Goal: Check status: Check status

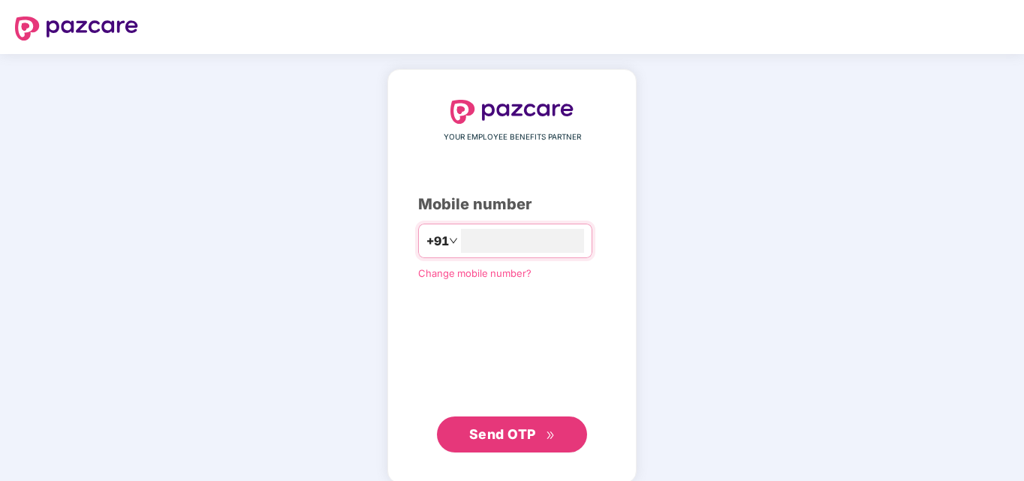
type input "**********"
drag, startPoint x: 561, startPoint y: 432, endPoint x: 502, endPoint y: 256, distance: 185.5
click at [560, 431] on button "Send OTP" at bounding box center [512, 435] width 150 height 36
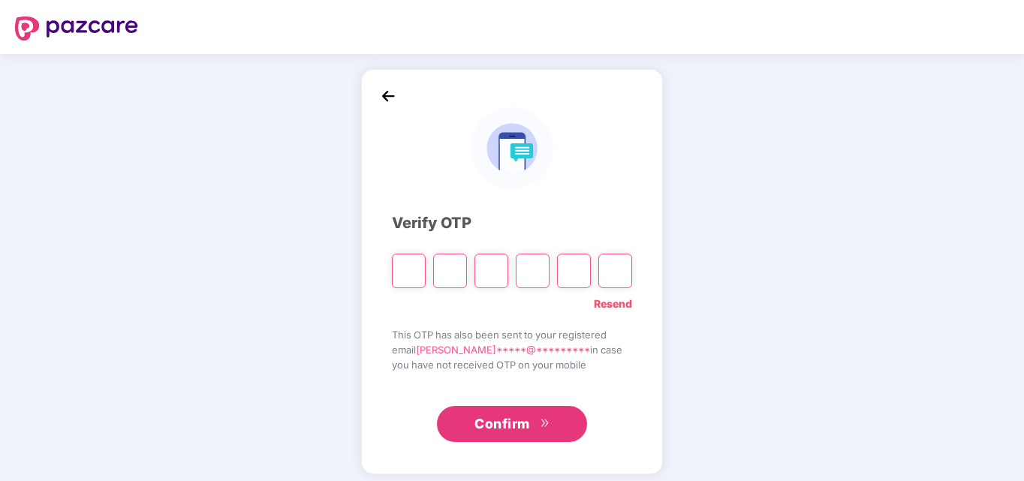
type input "*"
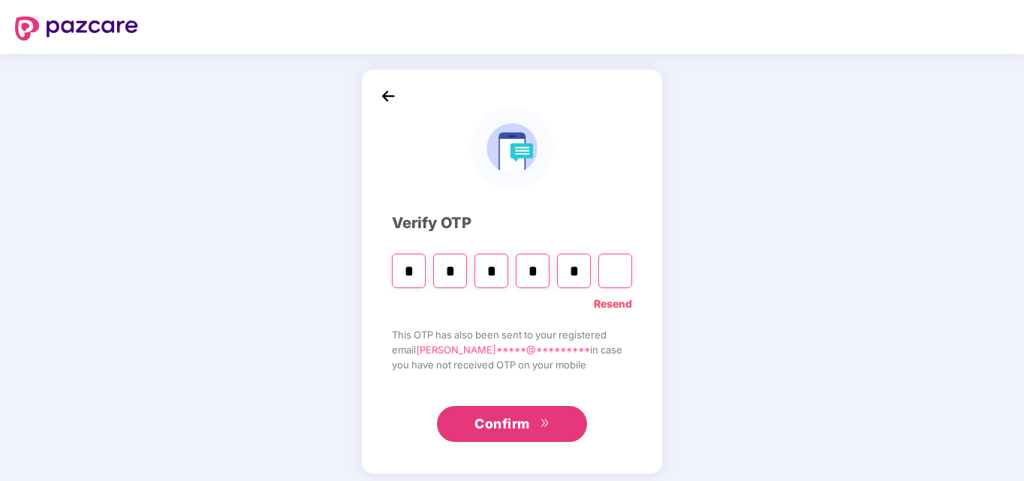
type input "*"
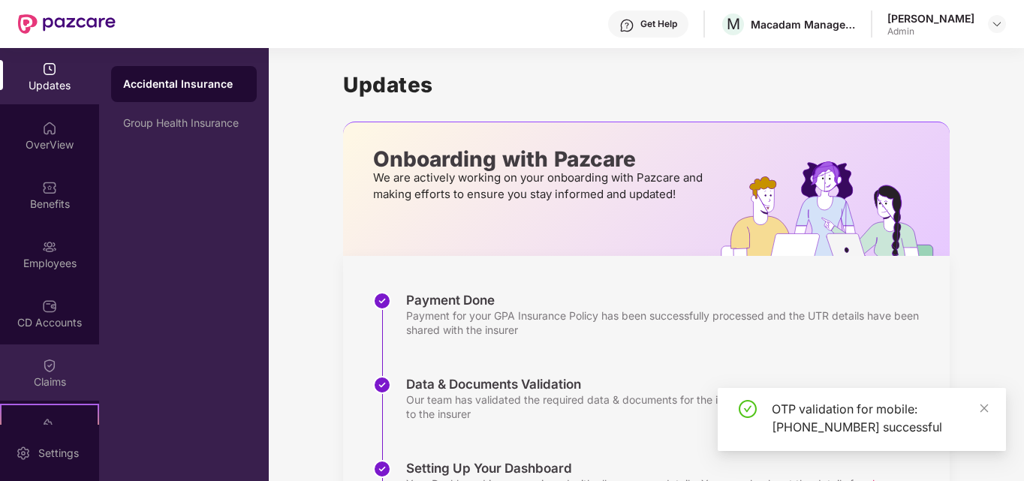
click at [43, 370] on img at bounding box center [49, 365] width 15 height 15
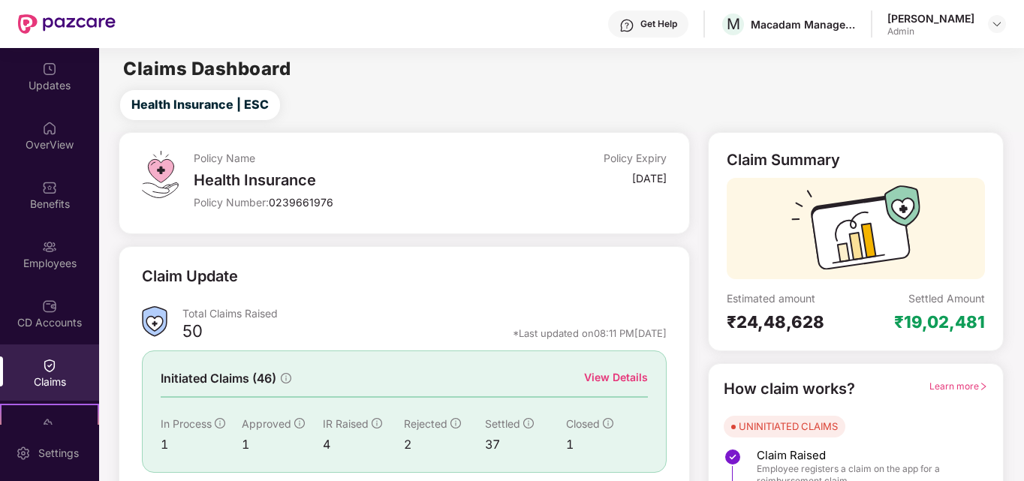
click at [613, 375] on div "View Details" at bounding box center [616, 377] width 64 height 17
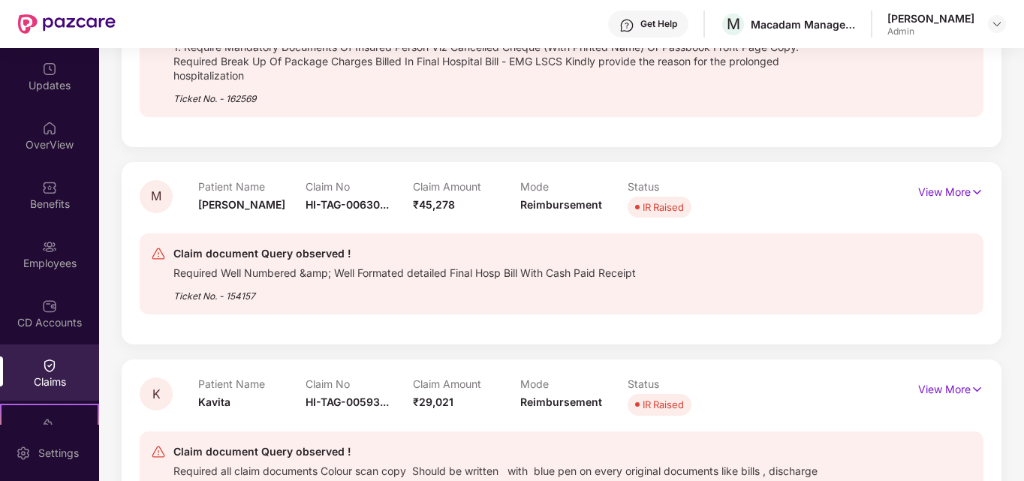
scroll to position [375, 0]
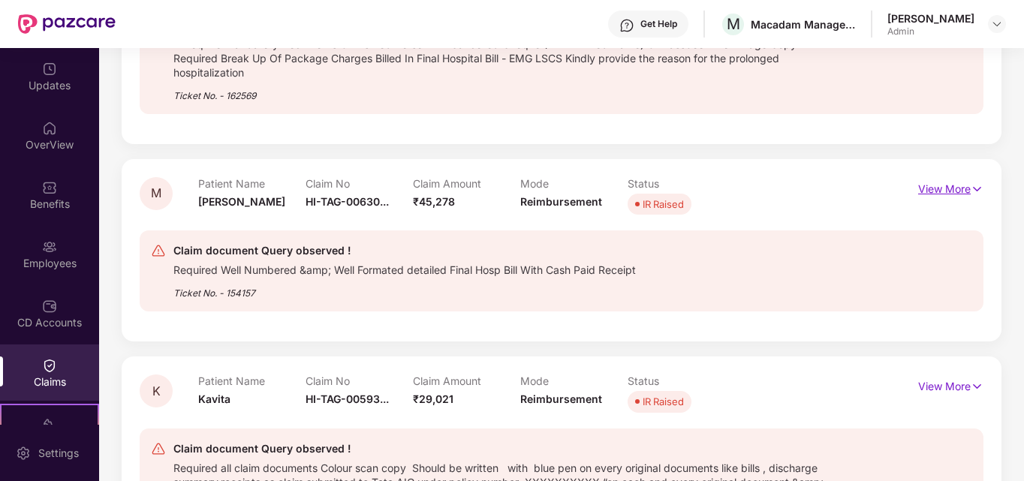
click at [961, 196] on p "View More" at bounding box center [950, 187] width 65 height 20
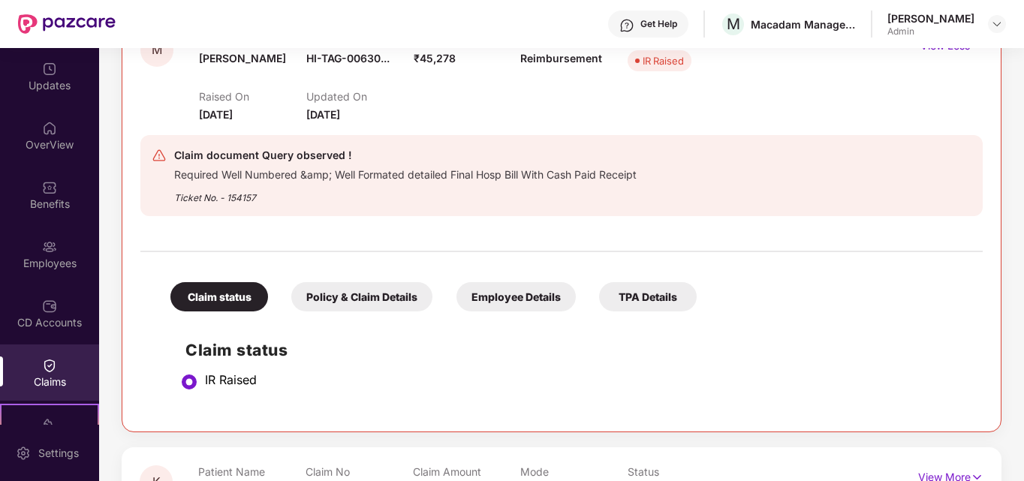
scroll to position [526, 0]
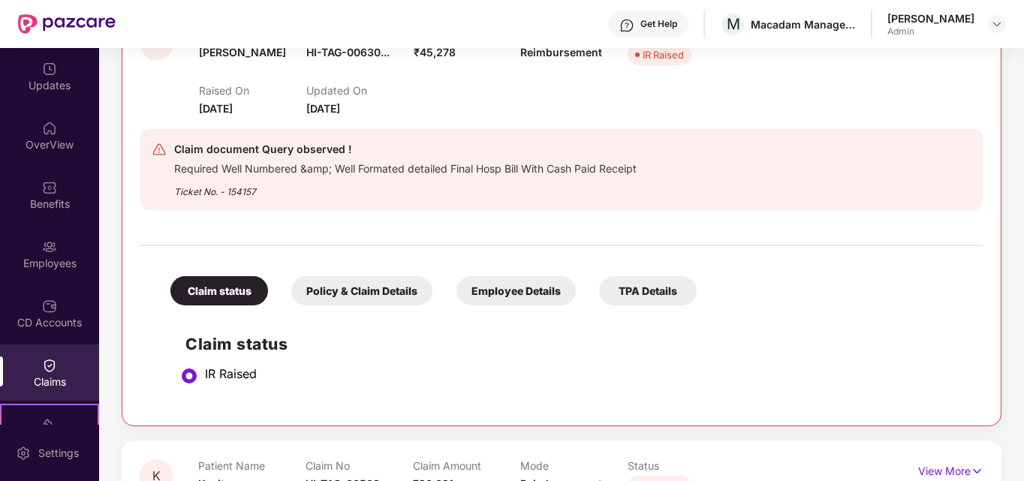
click at [377, 314] on div "Claim status IR Raised" at bounding box center [561, 360] width 812 height 95
click at [385, 287] on div "Policy & Claim Details" at bounding box center [361, 290] width 141 height 29
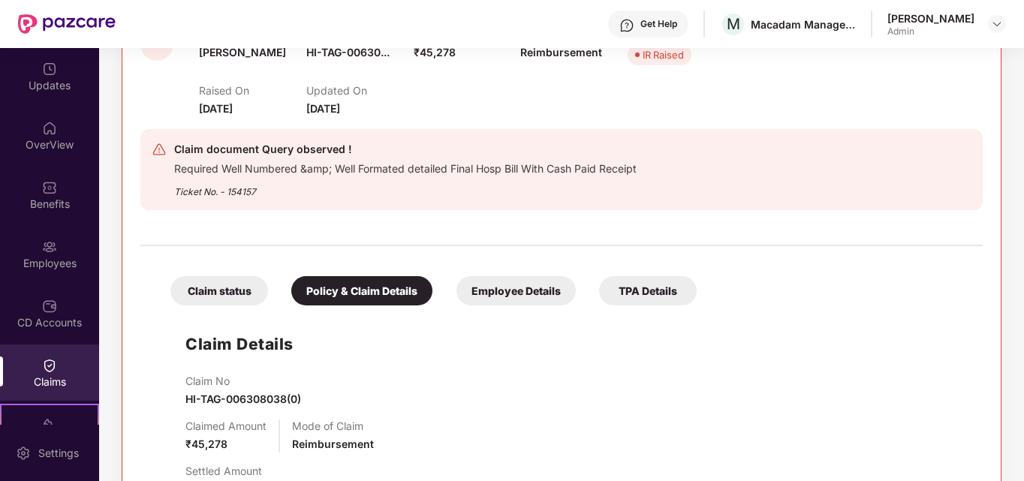
click at [238, 392] on div "Claim No HI-TAG-006308038(0)" at bounding box center [243, 391] width 116 height 33
click at [239, 394] on span "HI-TAG-006308038(0)" at bounding box center [243, 399] width 116 height 13
